Goal: Information Seeking & Learning: Learn about a topic

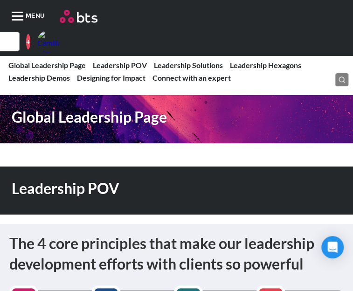
click at [0, 0] on link "COEs" at bounding box center [0, 0] width 0 height 0
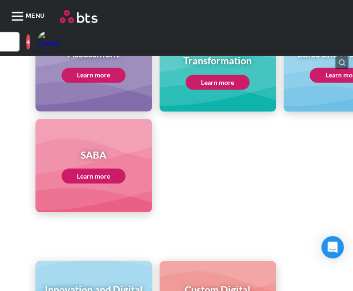
scroll to position [564, 0]
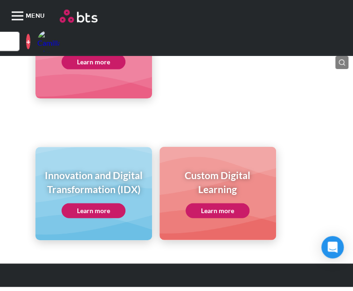
click at [85, 211] on link "Learn more" at bounding box center [94, 210] width 64 height 15
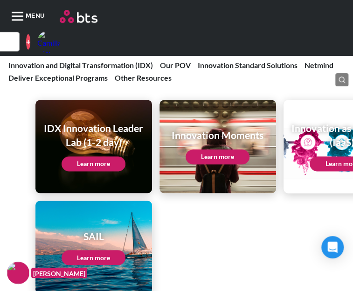
scroll to position [1399, 0]
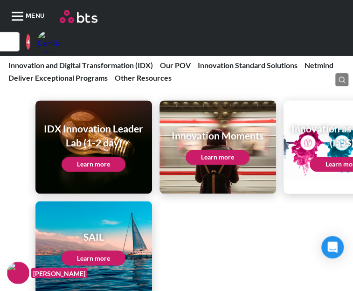
click at [221, 155] on link "Learn more" at bounding box center [218, 157] width 64 height 15
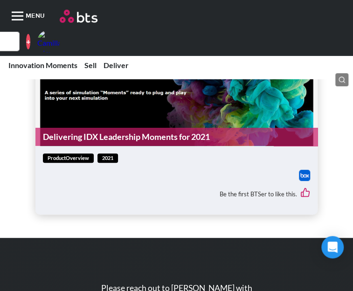
scroll to position [764, 0]
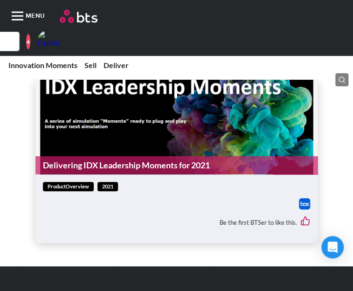
click at [96, 163] on link "Delivering IDX Leadership Moments for 2021" at bounding box center [176, 165] width 283 height 18
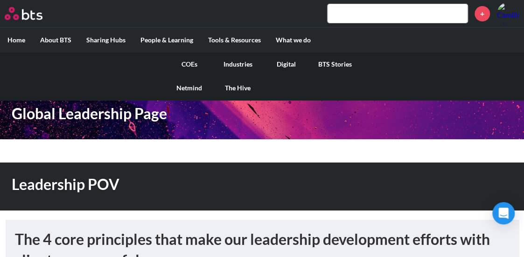
click at [187, 62] on link "COEs" at bounding box center [189, 64] width 48 height 24
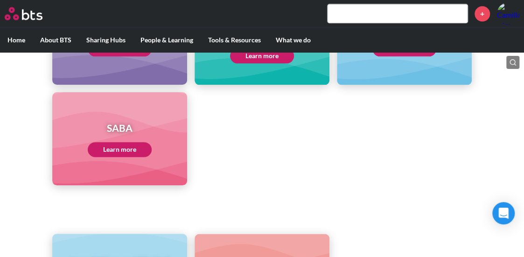
scroll to position [598, 0]
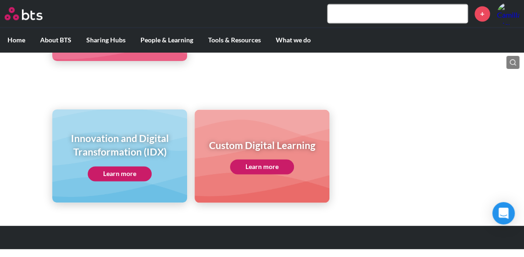
click at [116, 173] on link "Learn more" at bounding box center [120, 173] width 64 height 15
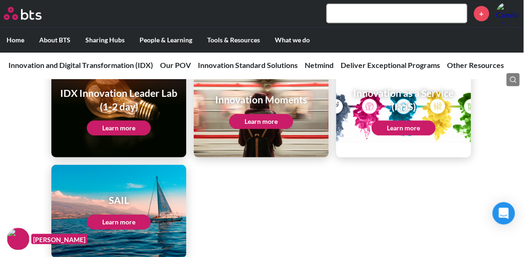
scroll to position [1190, 1]
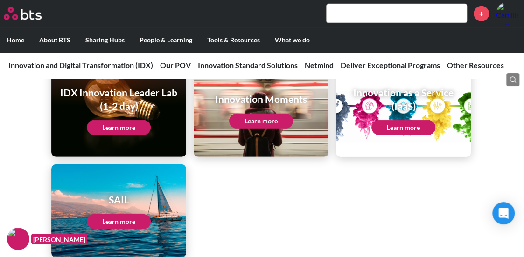
click at [260, 119] on link "Learn more" at bounding box center [261, 121] width 64 height 15
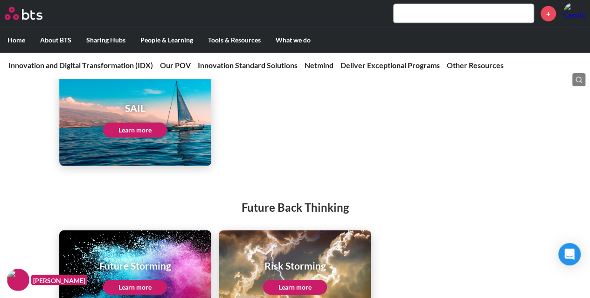
scroll to position [1193, 0]
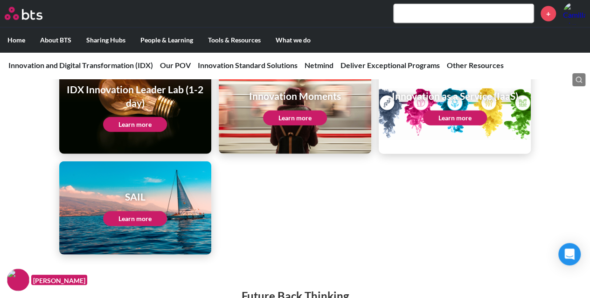
click at [291, 114] on link "Learn more" at bounding box center [295, 118] width 64 height 15
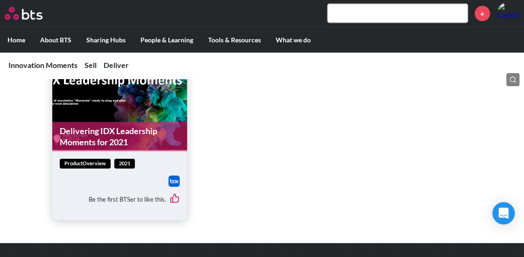
scroll to position [819, 0]
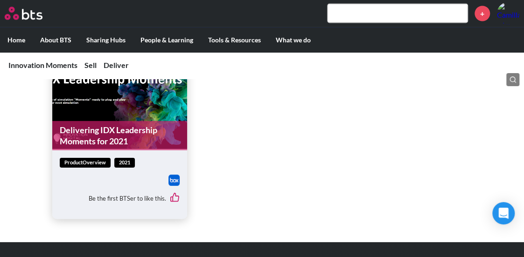
click at [112, 121] on link "Delivering IDX Leadership Moments for 2021" at bounding box center [119, 135] width 135 height 29
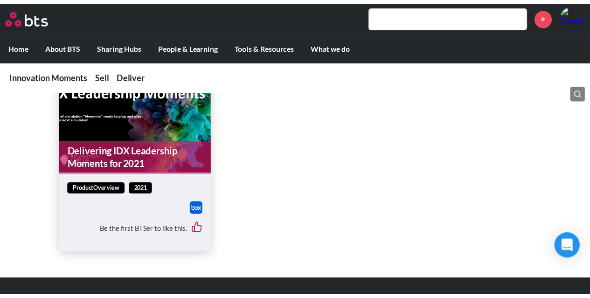
scroll to position [801, 0]
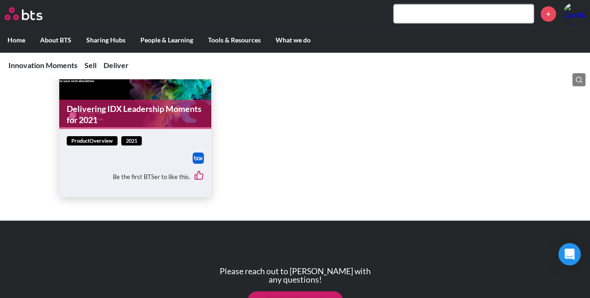
scroll to position [824, 0]
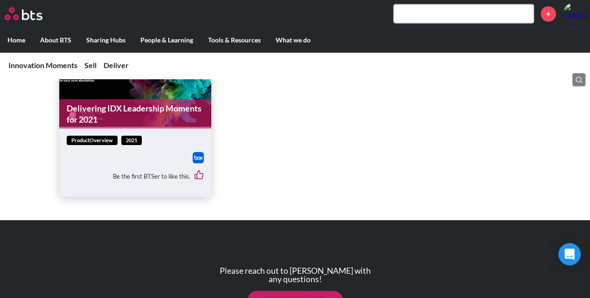
click at [149, 163] on div "Be the first BTSer to like this." at bounding box center [136, 176] width 138 height 26
click at [149, 111] on link "Delivering IDX Leadership Moments for 2021" at bounding box center [135, 113] width 152 height 29
